Goal: Task Accomplishment & Management: Manage account settings

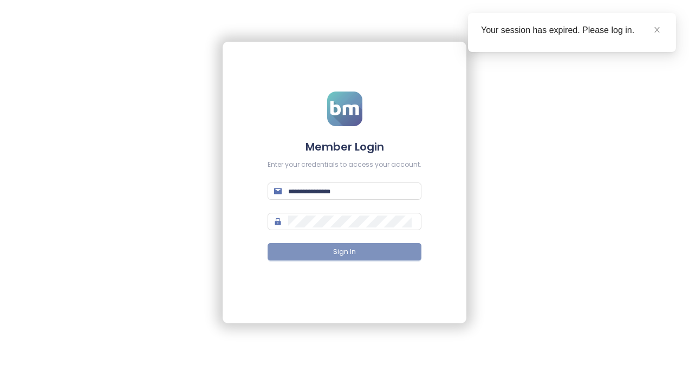
type input "**********"
click at [349, 249] on span "Sign In" at bounding box center [344, 252] width 23 height 10
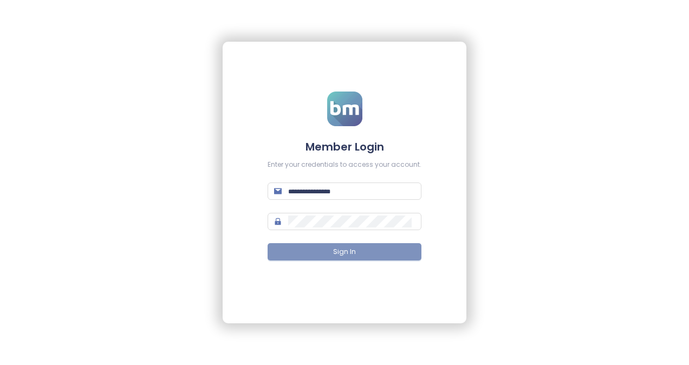
type input "**********"
click at [323, 255] on button "Sign In" at bounding box center [345, 251] width 154 height 17
